Goal: Task Accomplishment & Management: Manage account settings

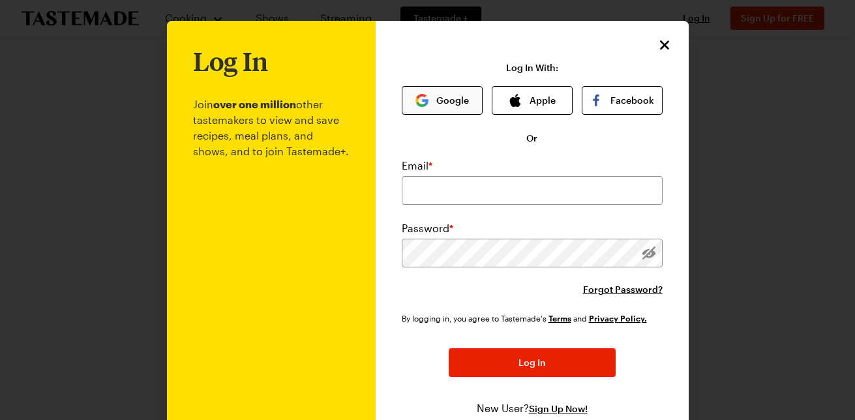
click at [455, 104] on button "Google" at bounding box center [442, 100] width 81 height 29
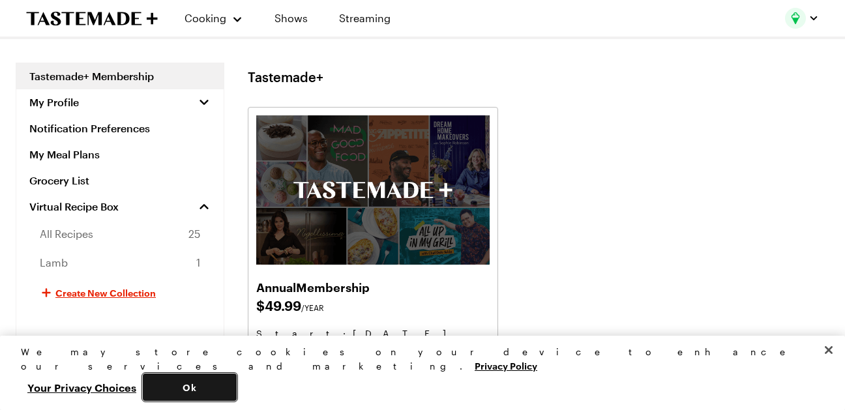
click at [237, 395] on button "Ok" at bounding box center [190, 387] width 94 height 27
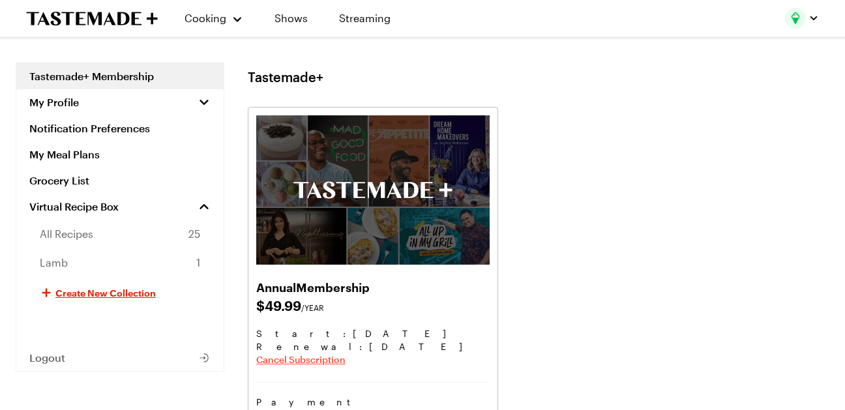
click at [303, 359] on span "Cancel Subscription" at bounding box center [300, 359] width 89 height 13
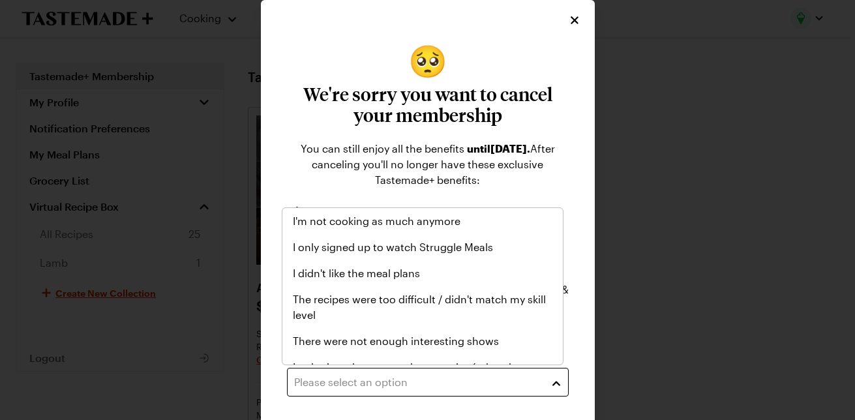
click at [548, 382] on button "Please select an option" at bounding box center [428, 382] width 282 height 29
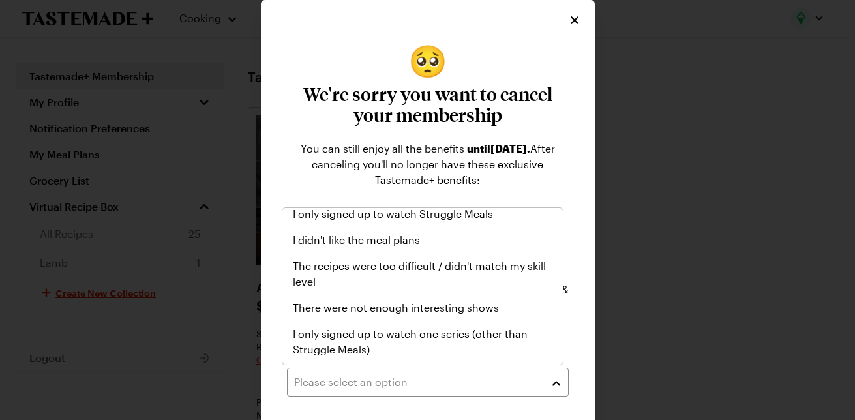
scroll to position [21, 0]
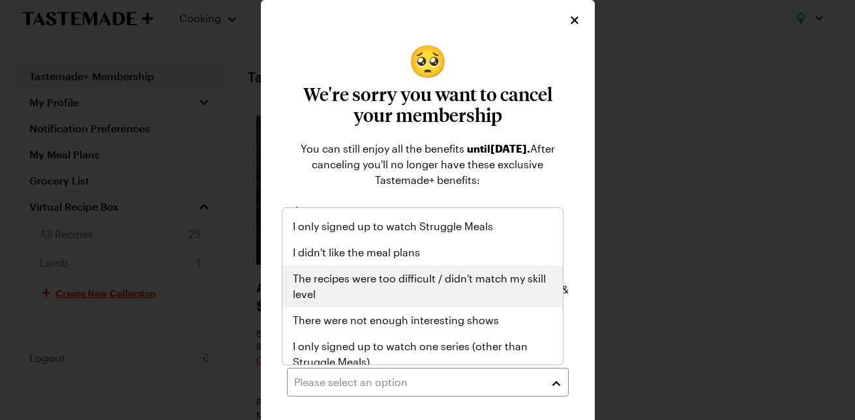
click at [440, 278] on span "The recipes were too difficult / didn't match my skill level" at bounding box center [423, 286] width 260 height 31
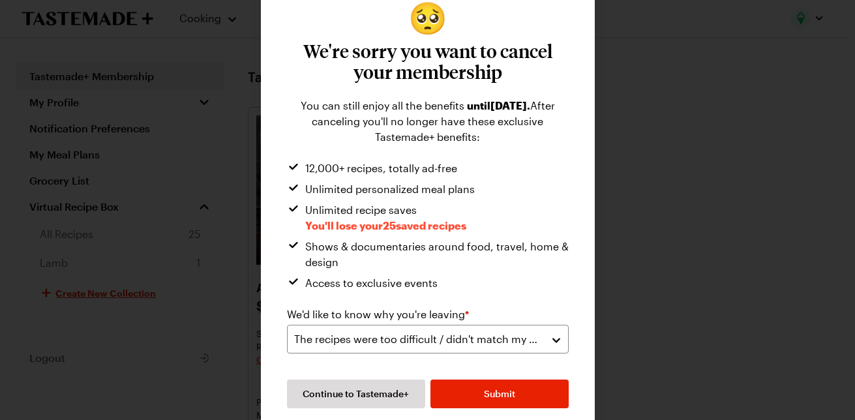
scroll to position [52, 0]
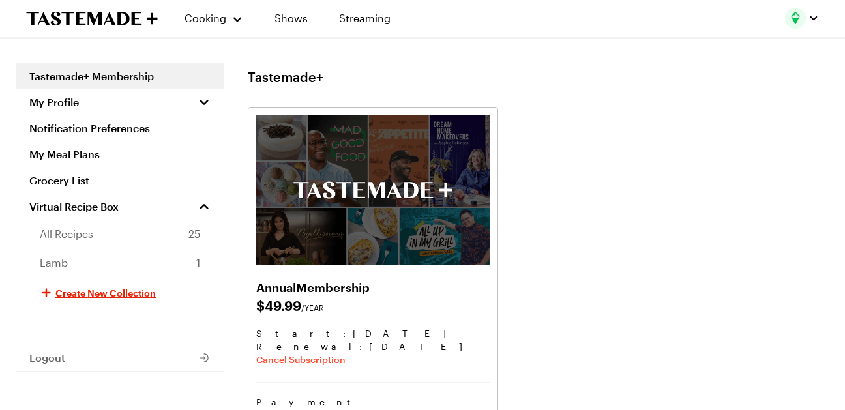
click at [298, 361] on span "Cancel Subscription" at bounding box center [300, 359] width 89 height 13
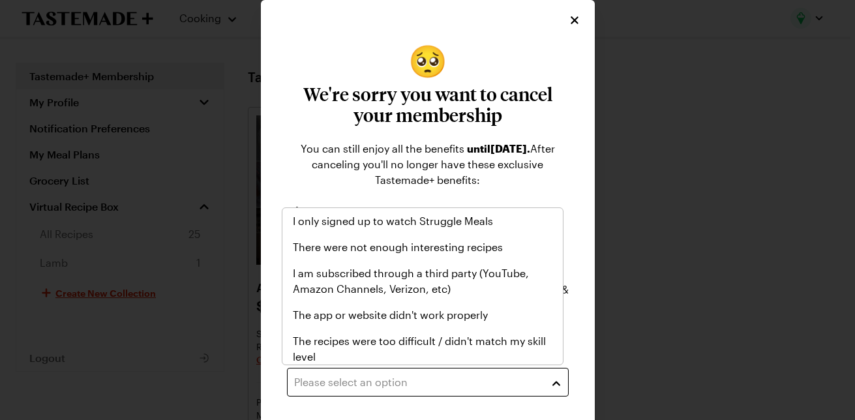
click at [550, 378] on button "Please select an option" at bounding box center [428, 382] width 282 height 29
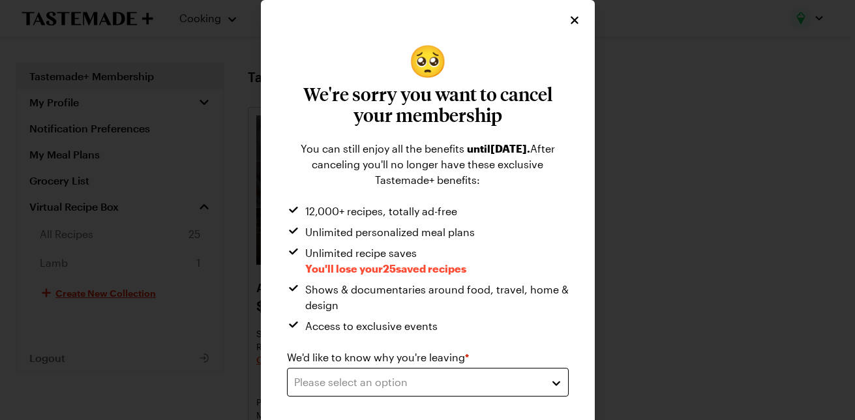
click at [545, 381] on button "Please select an option" at bounding box center [428, 382] width 282 height 29
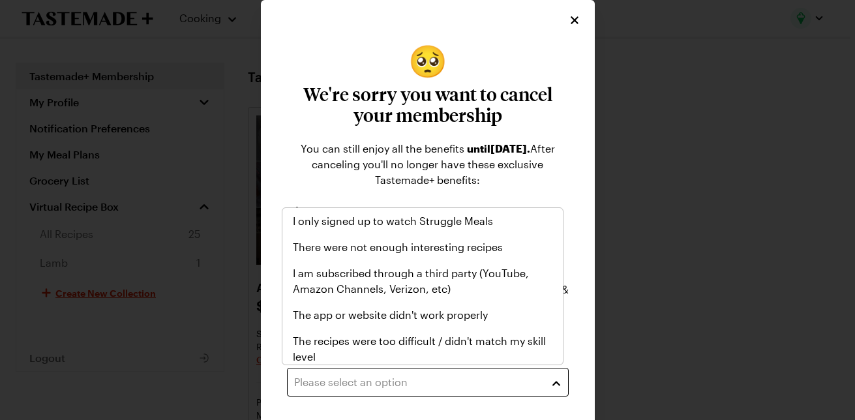
click at [548, 383] on button "Please select an option" at bounding box center [428, 382] width 282 height 29
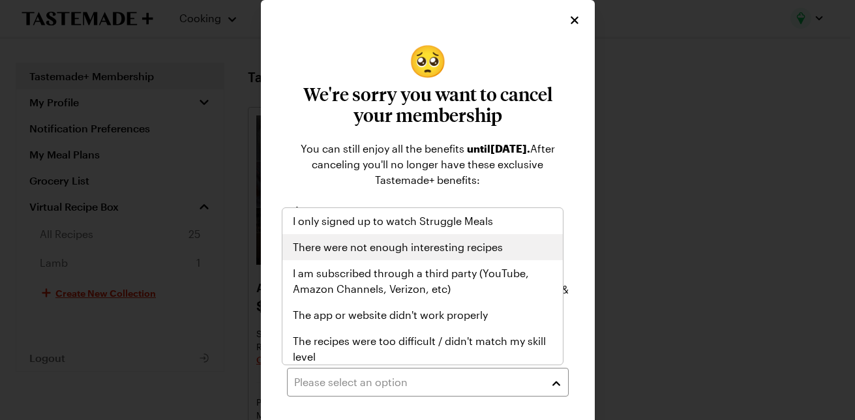
click at [443, 247] on span "There were not enough interesting recipes" at bounding box center [398, 247] width 210 height 16
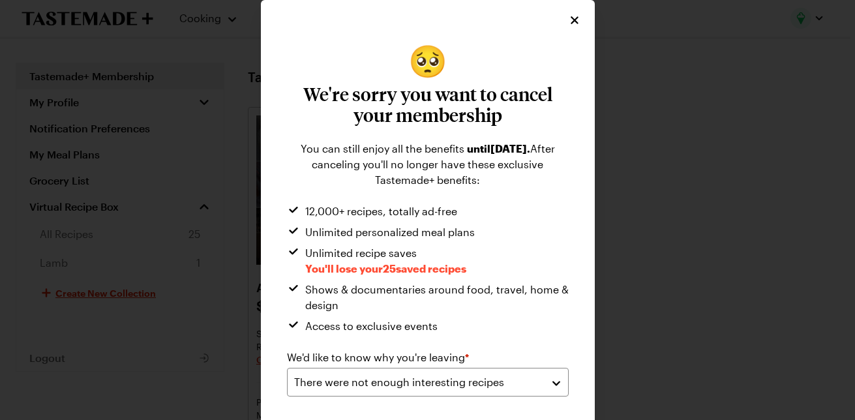
scroll to position [26, 0]
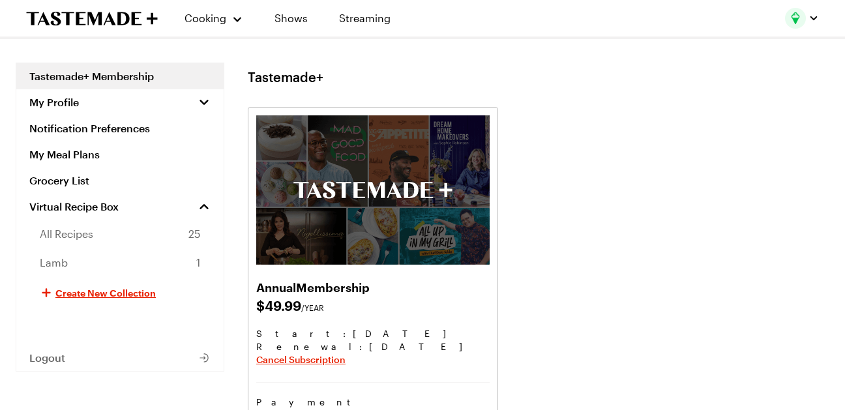
click at [845, 411] on html "Cooking Shows Streaming Tastemade+ Membership My Profile Notification Preferenc…" at bounding box center [422, 325] width 845 height 650
click at [325, 359] on span "Cancel Subscription" at bounding box center [300, 359] width 89 height 13
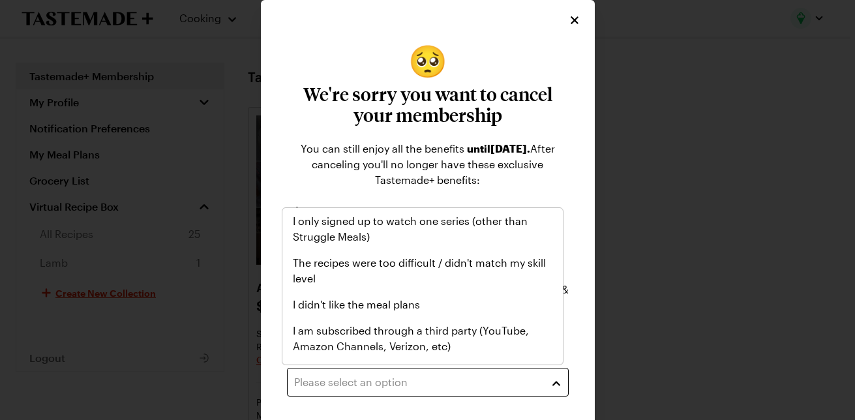
click at [551, 383] on button "Please select an option" at bounding box center [428, 382] width 282 height 29
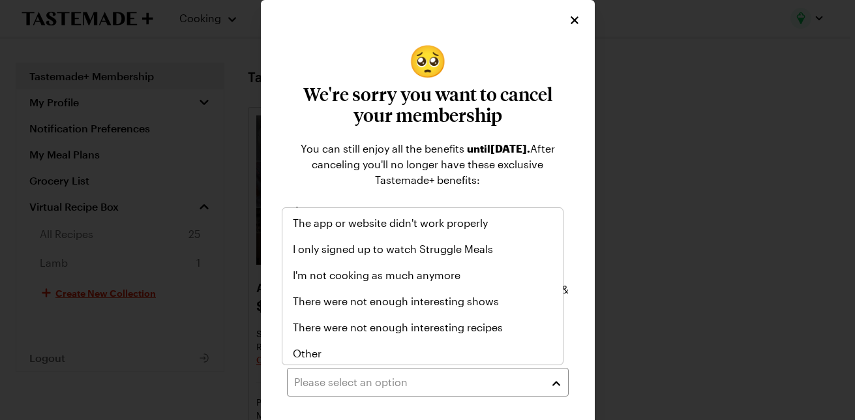
scroll to position [151, 0]
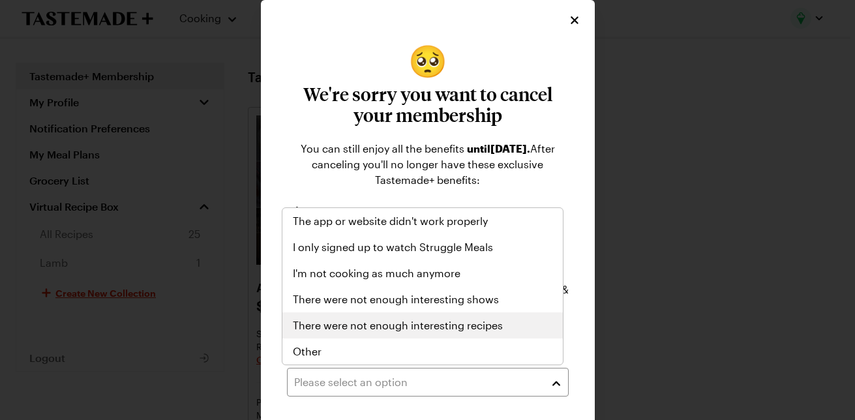
click at [413, 333] on span "There were not enough interesting recipes" at bounding box center [398, 326] width 210 height 16
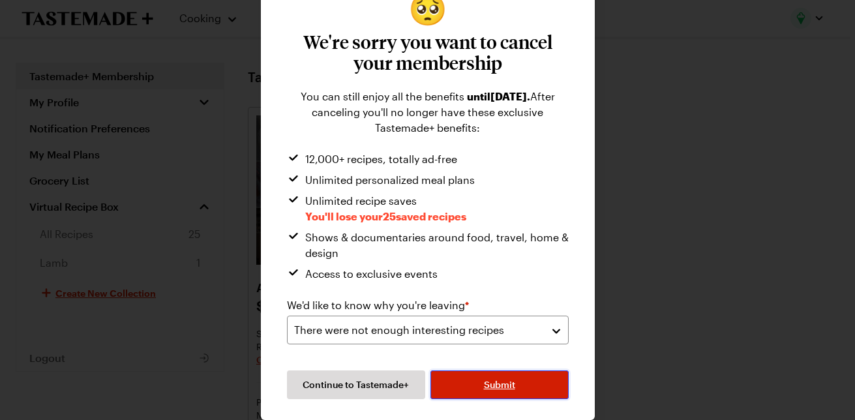
click at [520, 385] on button "Submit" at bounding box center [499, 384] width 138 height 29
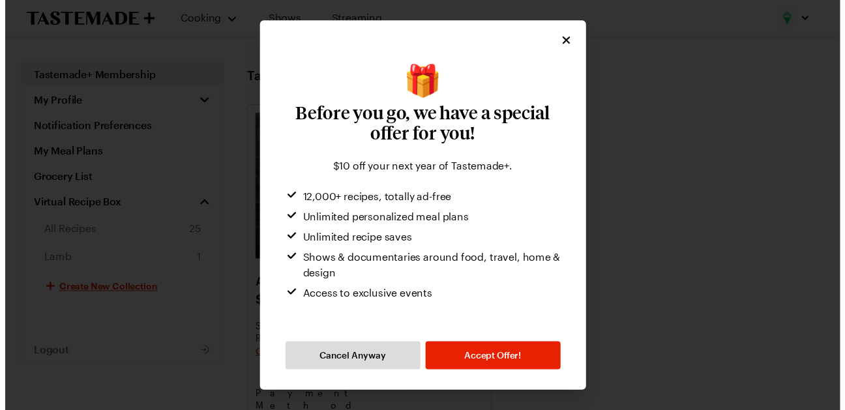
scroll to position [0, 0]
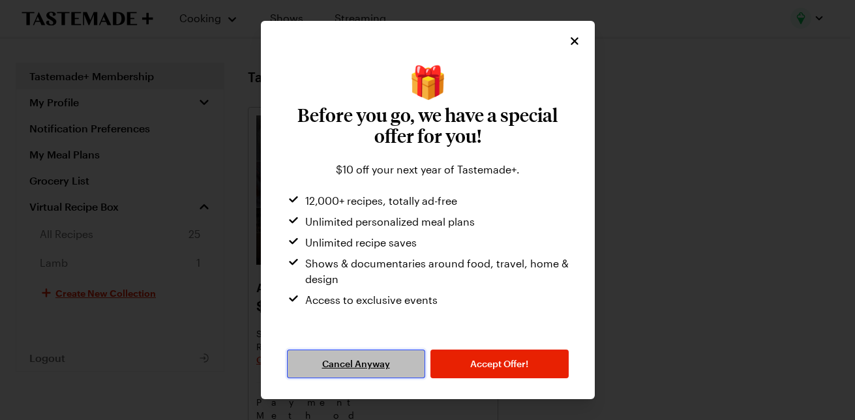
click at [368, 361] on span "Cancel Anyway" at bounding box center [356, 363] width 68 height 13
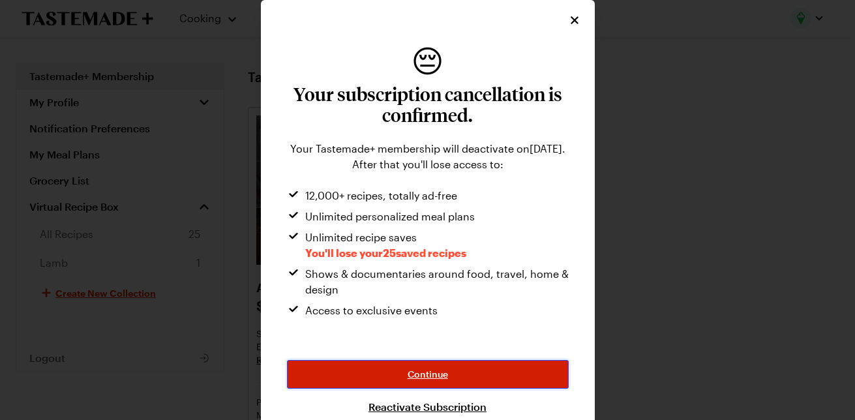
click at [426, 368] on span "Continue" at bounding box center [428, 374] width 40 height 13
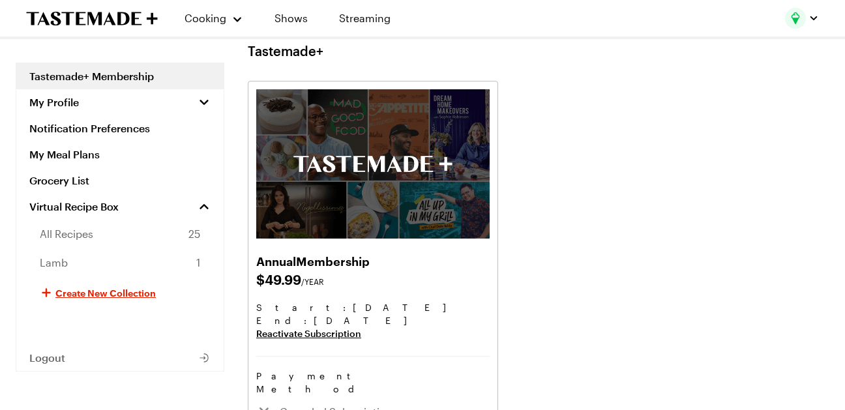
scroll to position [121, 0]
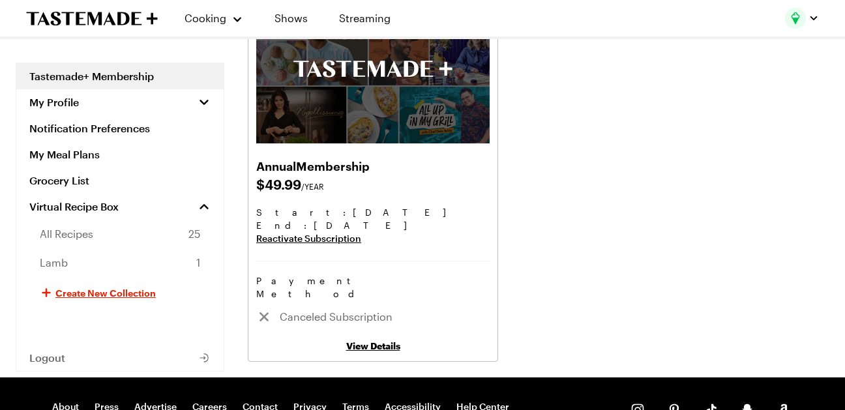
click at [370, 340] on link "View Details" at bounding box center [373, 345] width 54 height 11
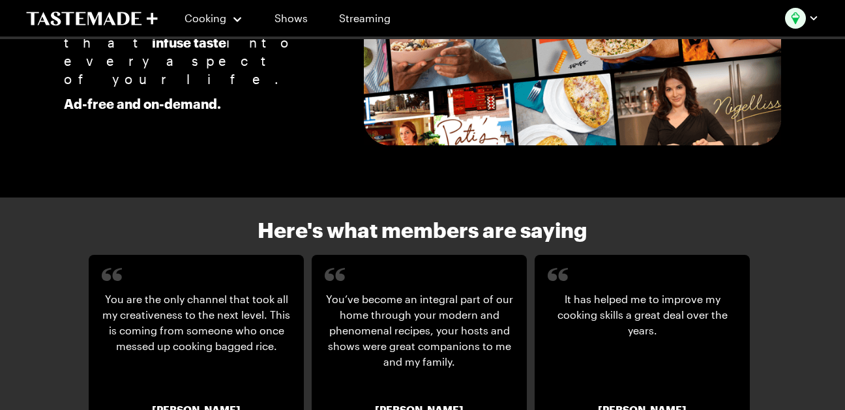
scroll to position [1921, 0]
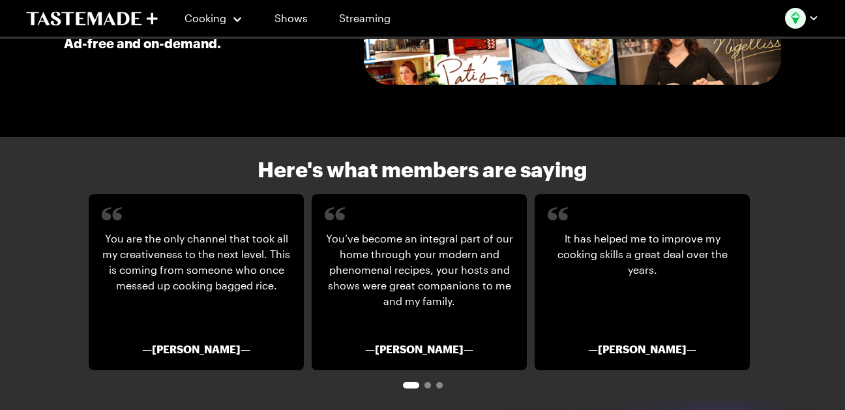
scroll to position [121, 0]
